Goal: Find contact information: Obtain details needed to contact an individual or organization

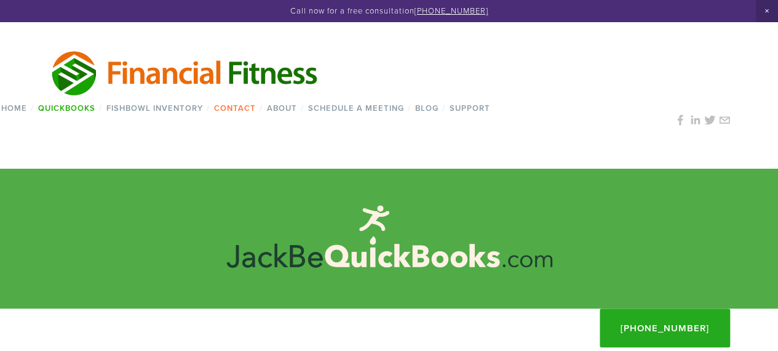
click at [218, 105] on link "Contact" at bounding box center [235, 108] width 50 height 18
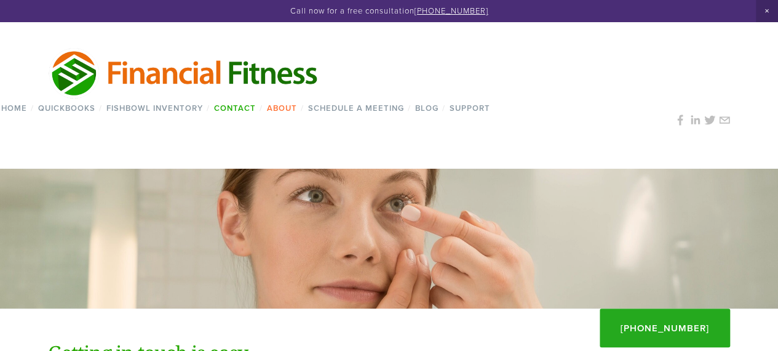
click at [281, 112] on link "About" at bounding box center [282, 108] width 38 height 18
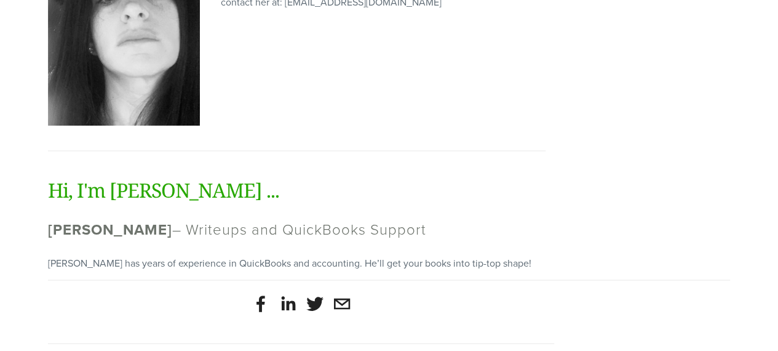
scroll to position [1033, 0]
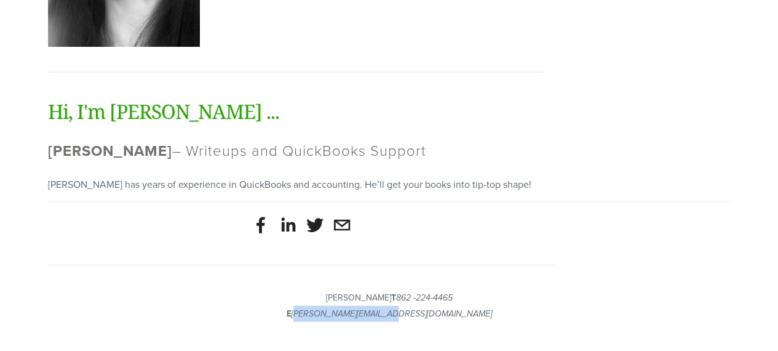
drag, startPoint x: 440, startPoint y: 311, endPoint x: 348, endPoint y: 323, distance: 93.7
click at [348, 323] on div "Joshua Klar T 862 -224-4465 E Joshua@FinancialF.com" at bounding box center [389, 305] width 703 height 47
copy em "[PERSON_NAME][EMAIL_ADDRESS][DOMAIN_NAME]"
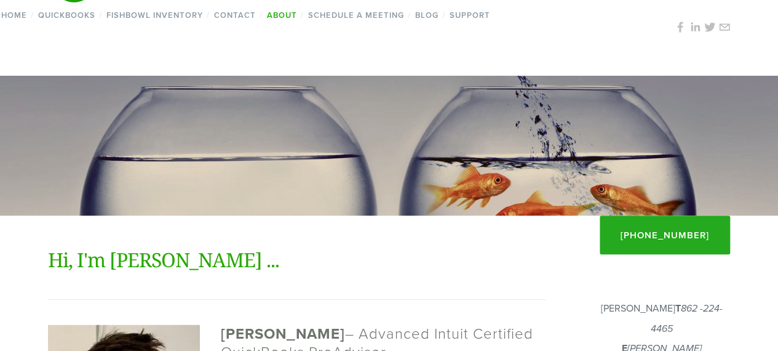
scroll to position [49, 0]
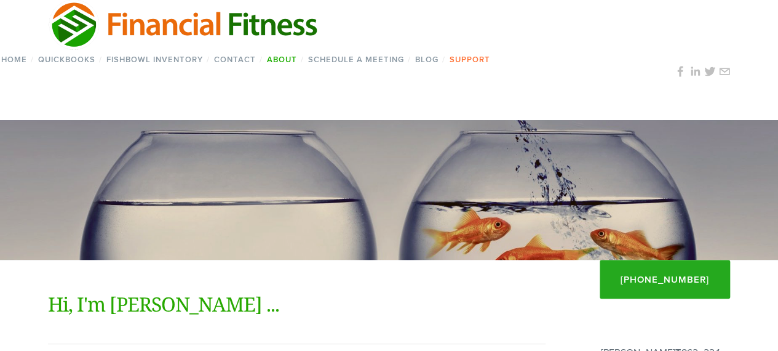
click at [480, 57] on link "Support" at bounding box center [469, 59] width 49 height 18
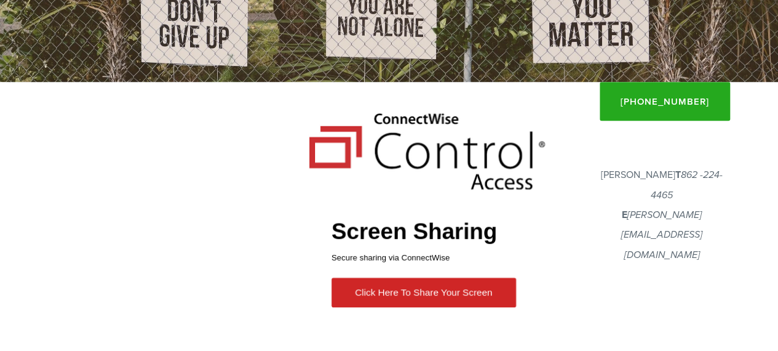
scroll to position [185, 0]
